Goal: Task Accomplishment & Management: Manage account settings

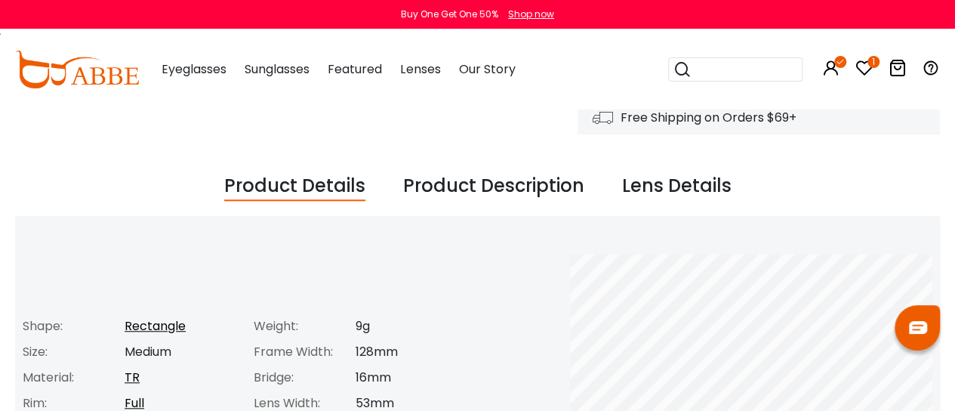
scroll to position [477, 0]
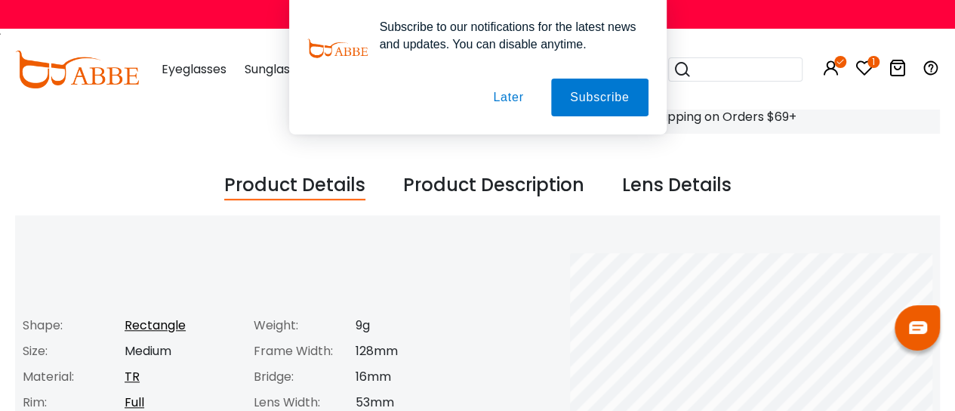
click at [512, 91] on button "Later" at bounding box center [508, 98] width 68 height 38
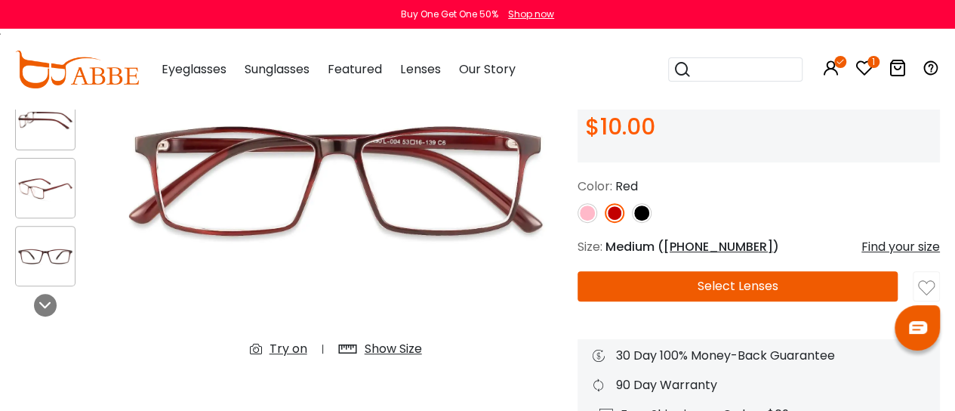
scroll to position [179, 0]
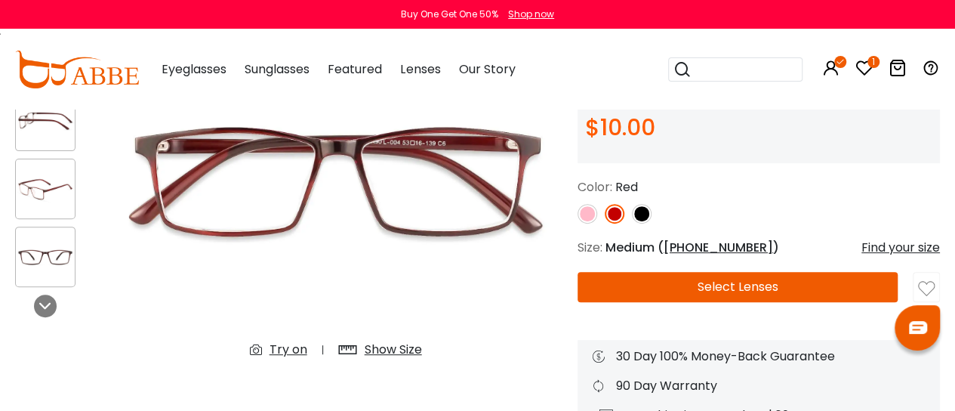
click at [281, 348] on div "Try on" at bounding box center [289, 349] width 38 height 18
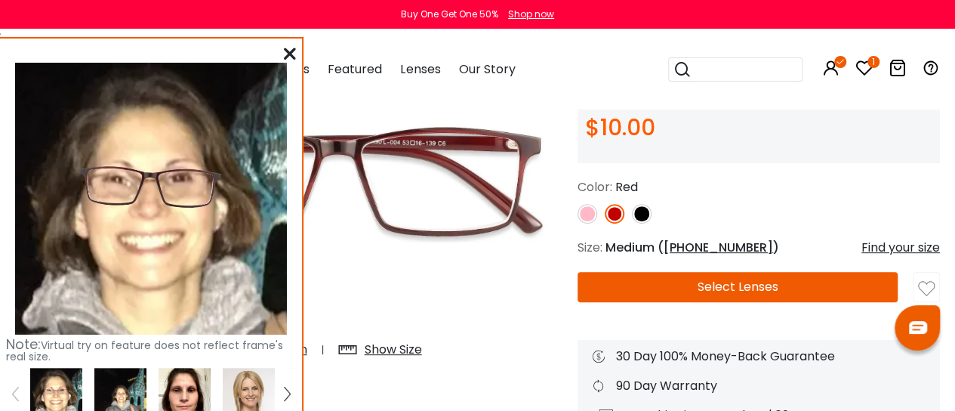
click at [186, 377] on img at bounding box center [185, 394] width 52 height 52
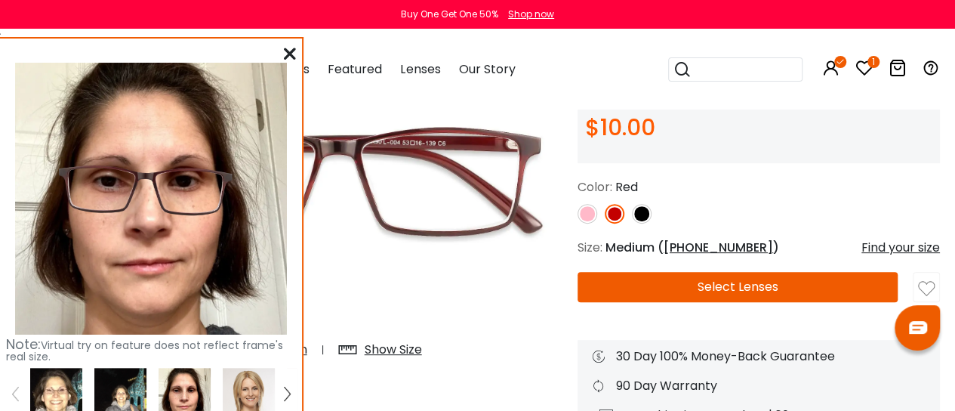
click at [128, 381] on img at bounding box center [120, 394] width 52 height 52
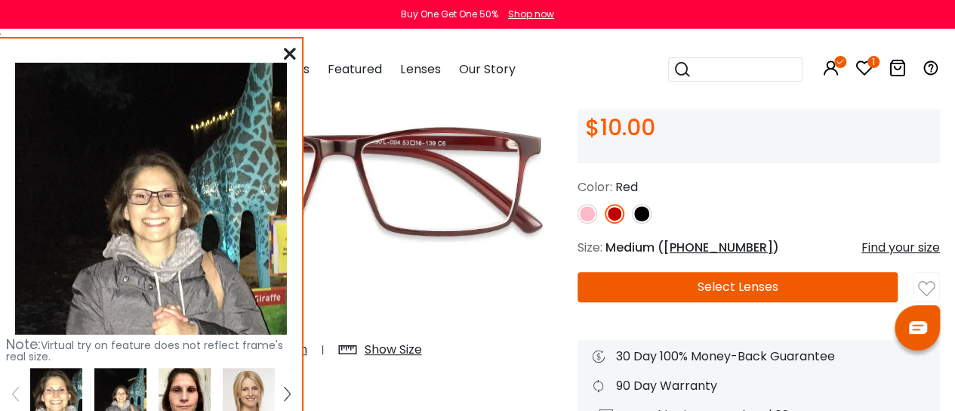
click at [107, 385] on img at bounding box center [120, 394] width 52 height 52
click at [53, 392] on img at bounding box center [56, 394] width 52 height 52
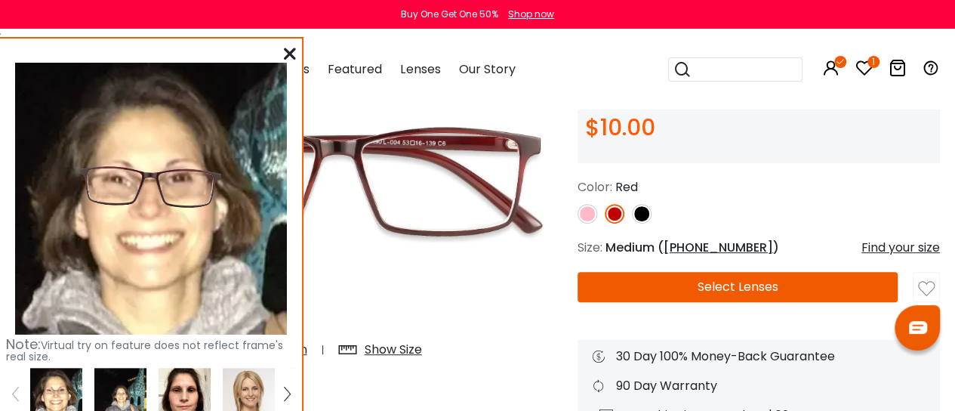
click at [284, 51] on icon at bounding box center [290, 54] width 12 height 12
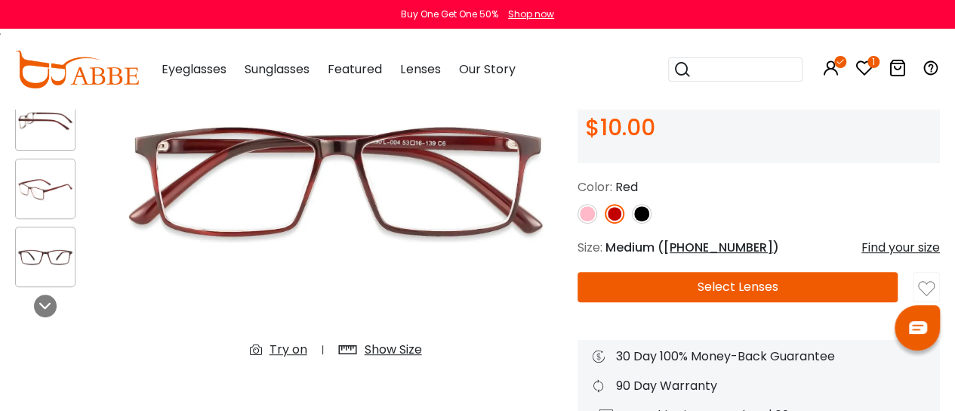
click at [864, 61] on icon at bounding box center [864, 68] width 18 height 18
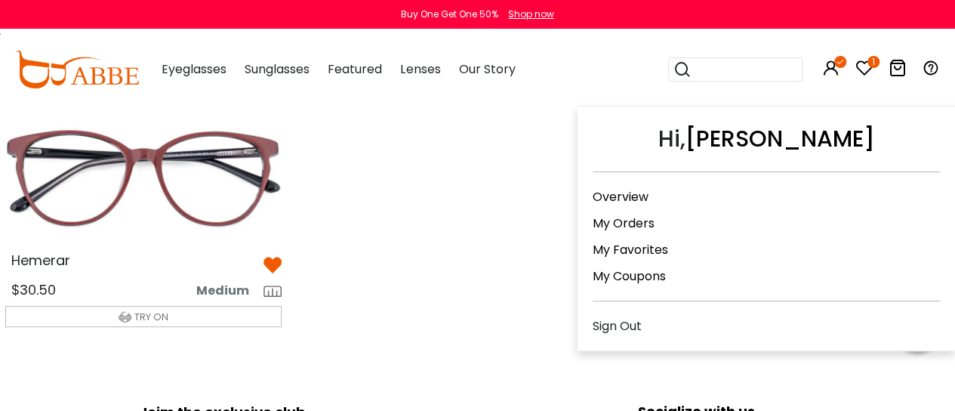
scroll to position [101, 15]
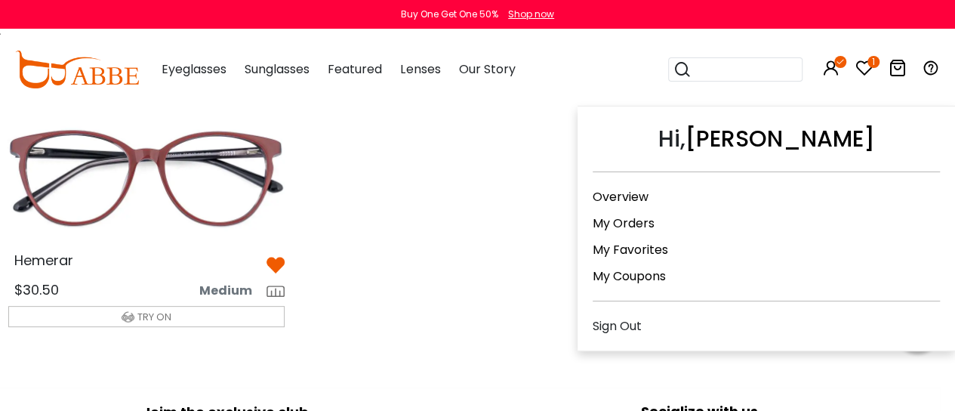
click at [652, 245] on link "My Favorites" at bounding box center [630, 249] width 75 height 17
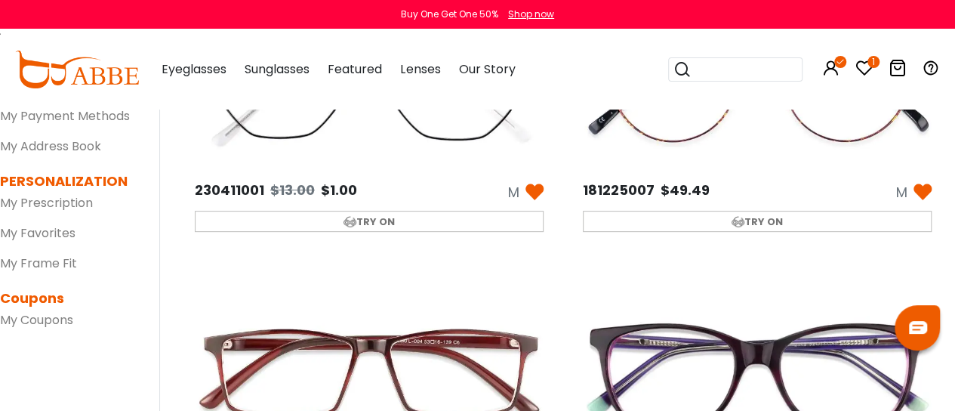
scroll to position [198, 0]
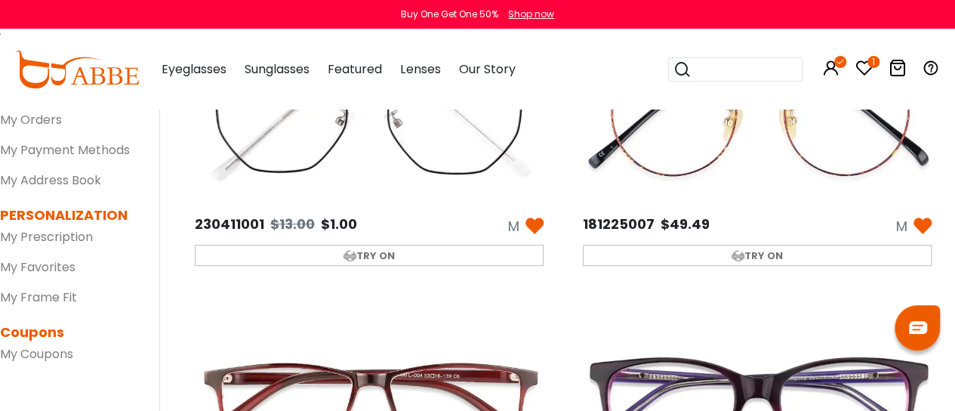
click at [920, 223] on img at bounding box center [923, 226] width 18 height 18
